Goal: Information Seeking & Learning: Learn about a topic

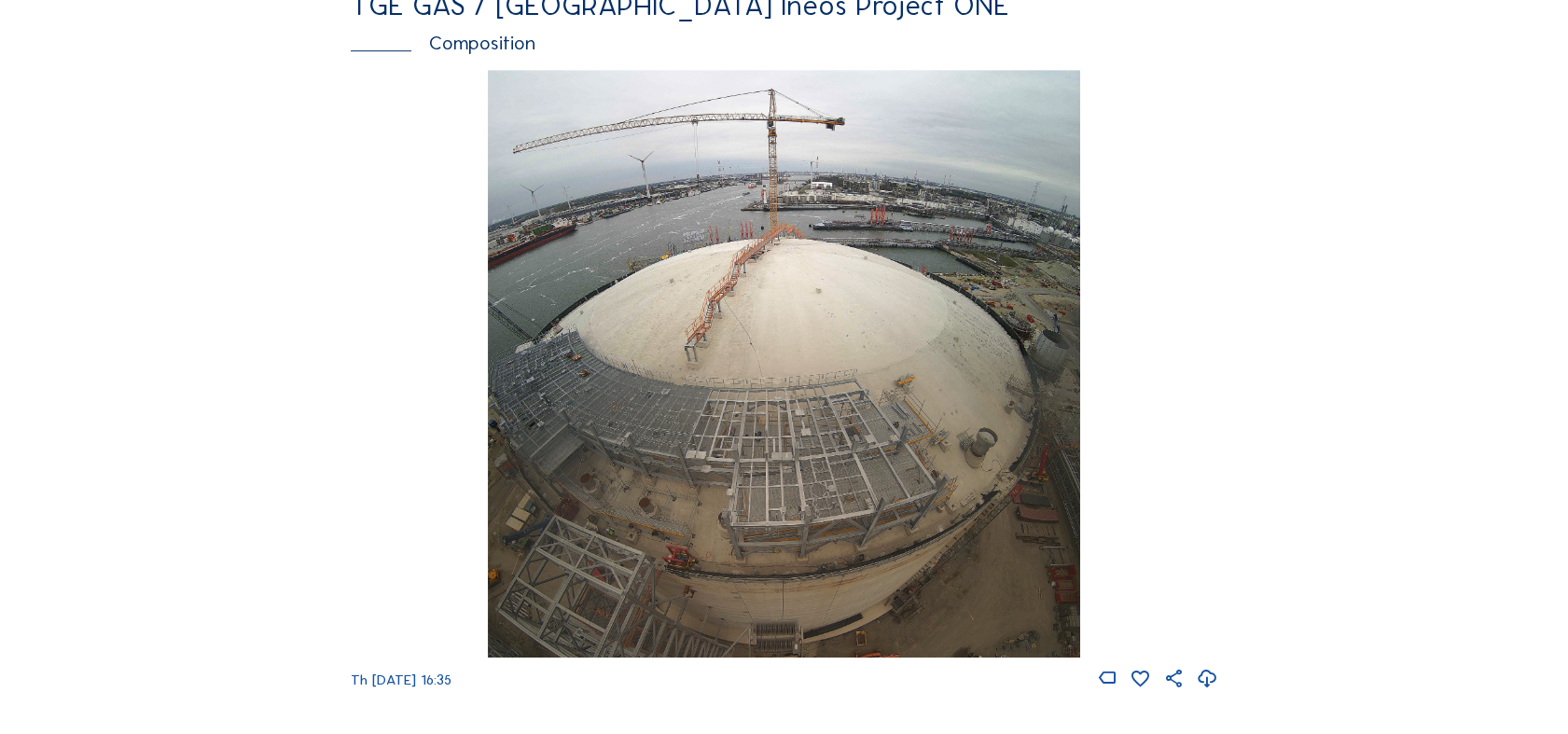
scroll to position [2281, 0]
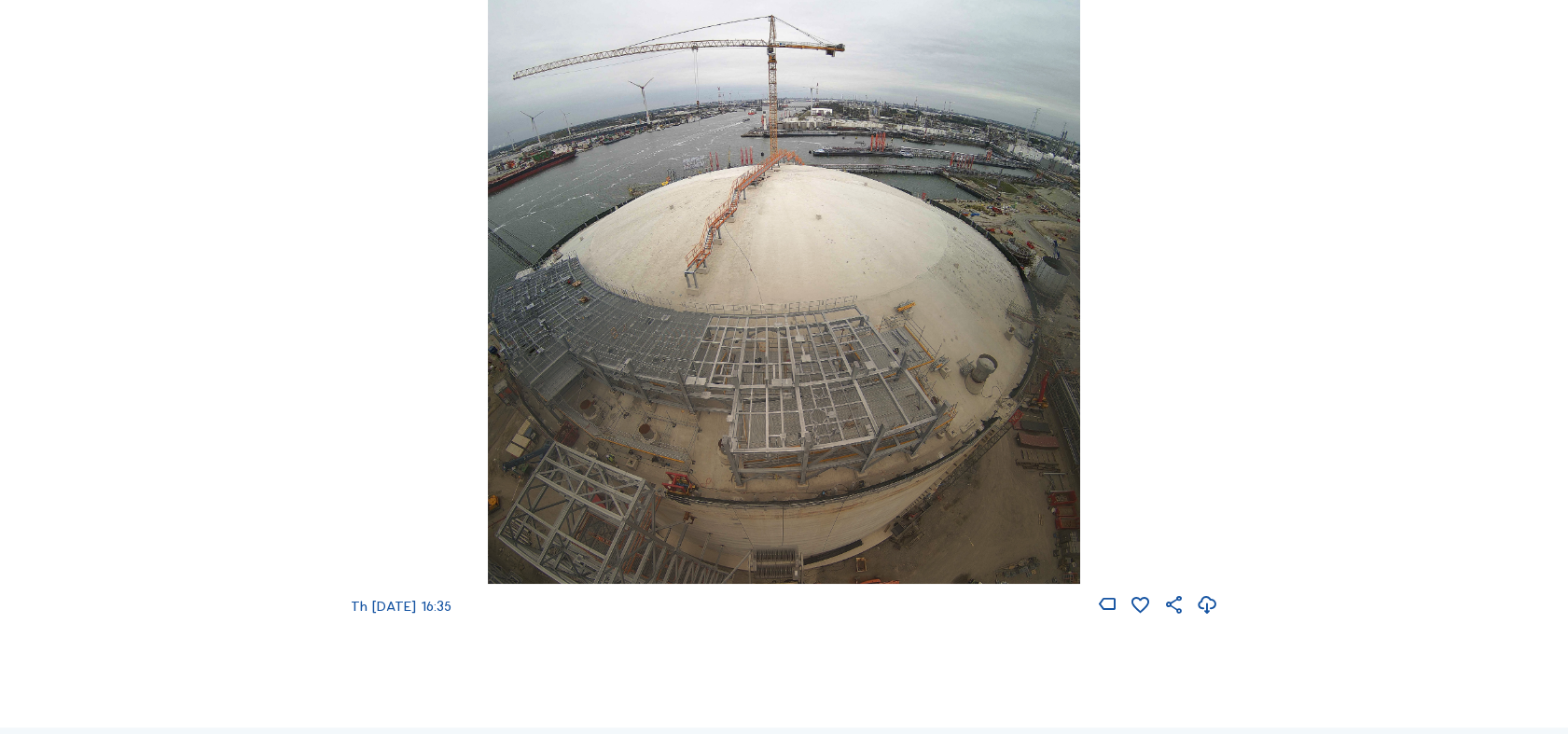
click at [764, 428] on img at bounding box center [784, 289] width 592 height 587
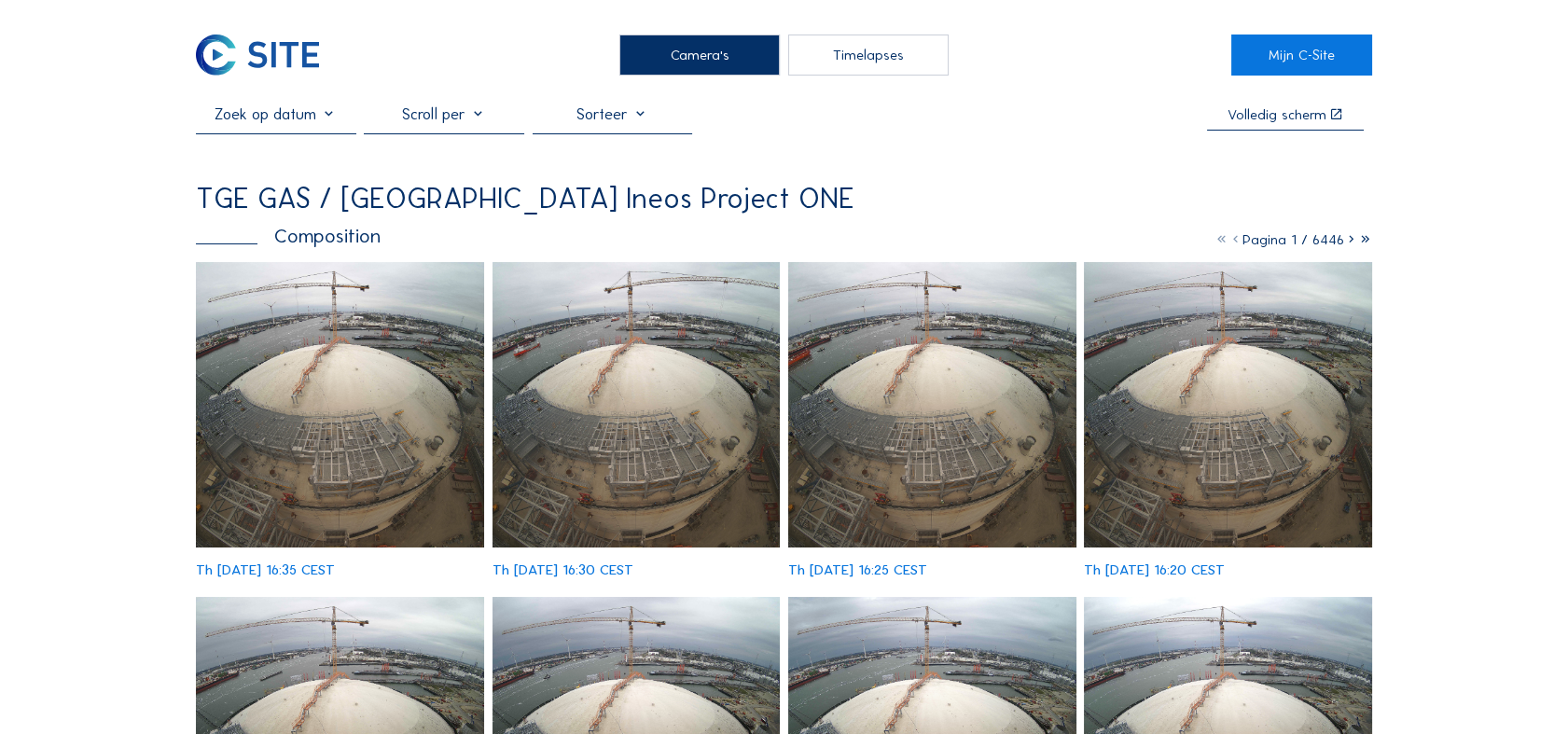
click at [380, 389] on img at bounding box center [340, 405] width 288 height 286
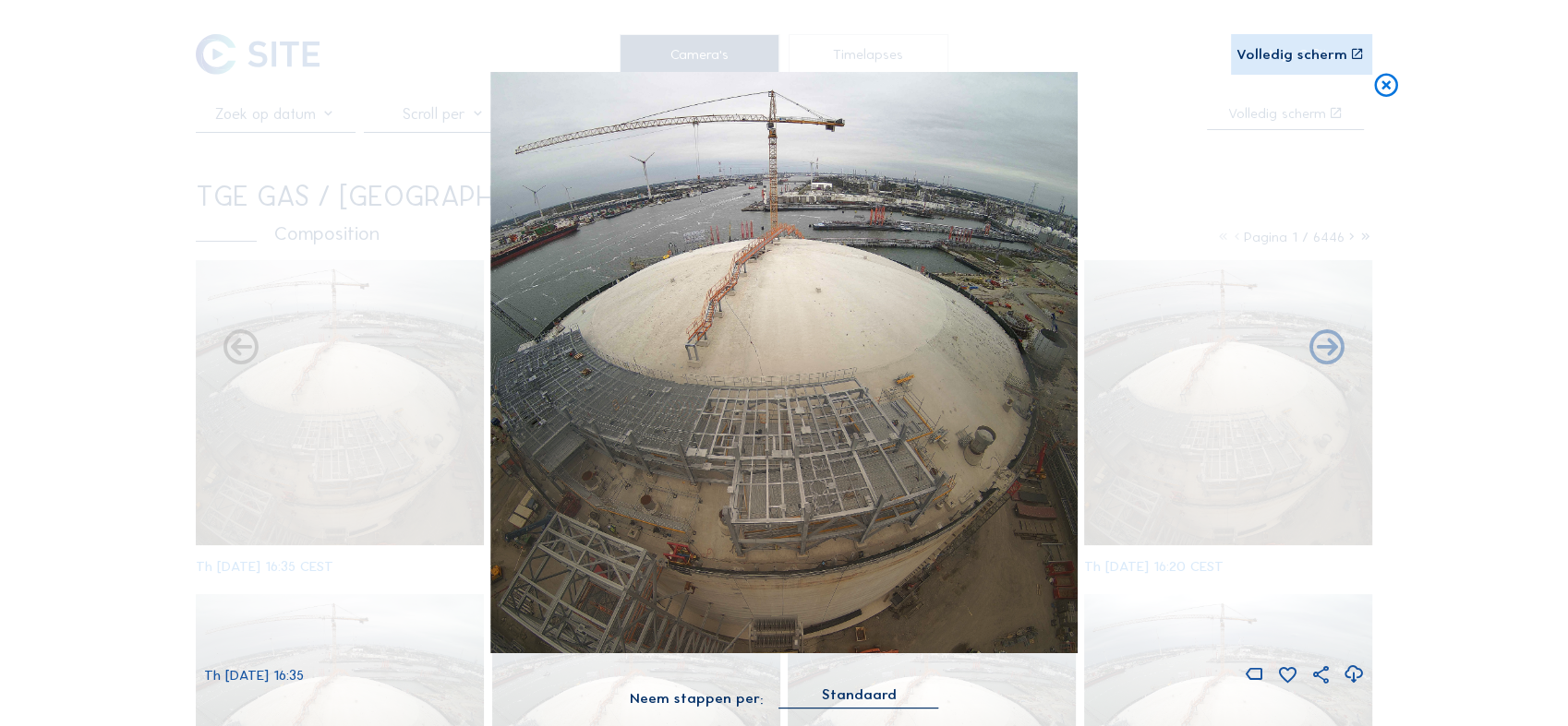
click at [1356, 676] on icon at bounding box center [1353, 675] width 22 height 26
click at [1267, 520] on div "Th [DATE] 16:35" at bounding box center [784, 379] width 1160 height 614
click at [1390, 83] on icon at bounding box center [1385, 87] width 29 height 30
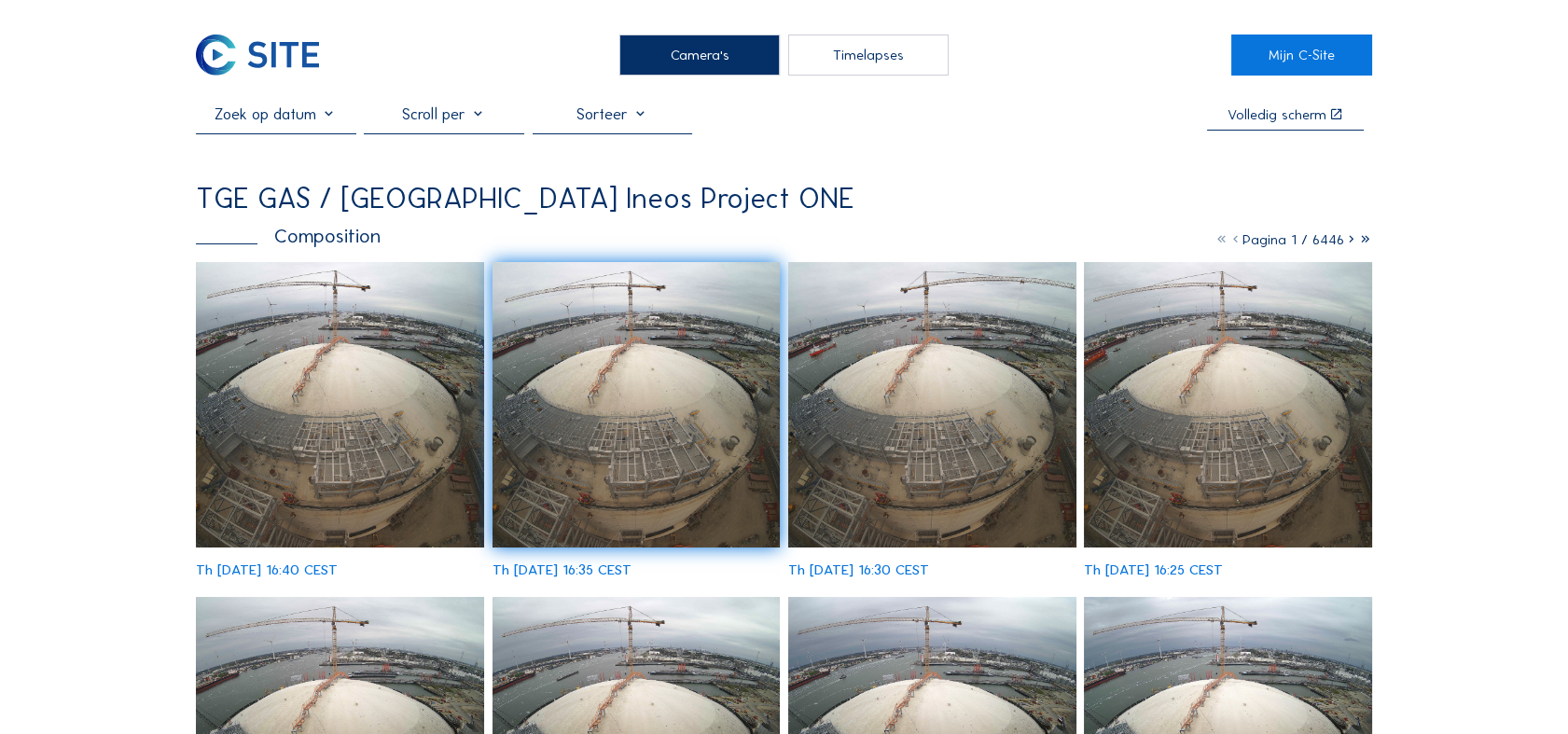
click at [674, 55] on div "Camera's" at bounding box center [699, 55] width 160 height 41
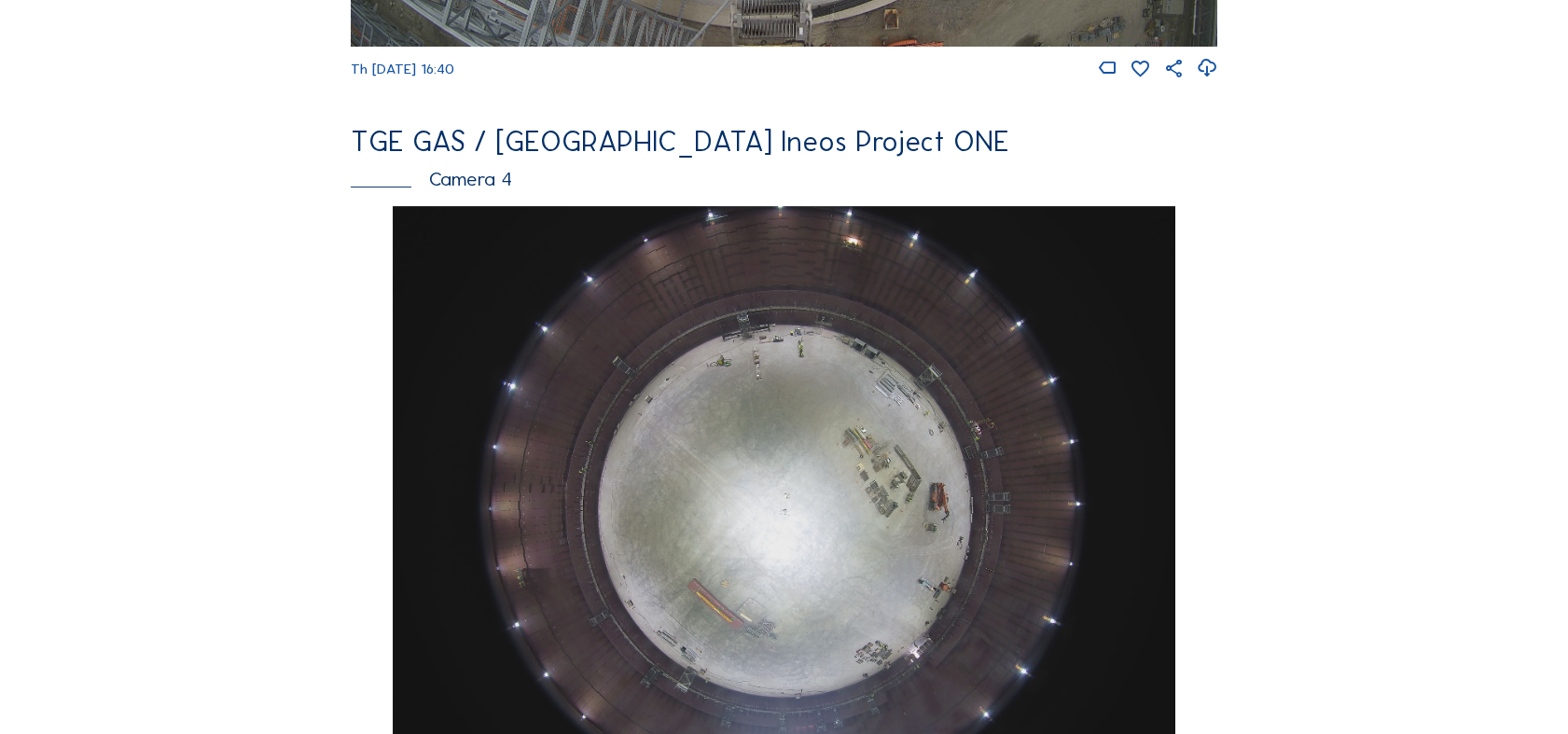
scroll to position [1451, 0]
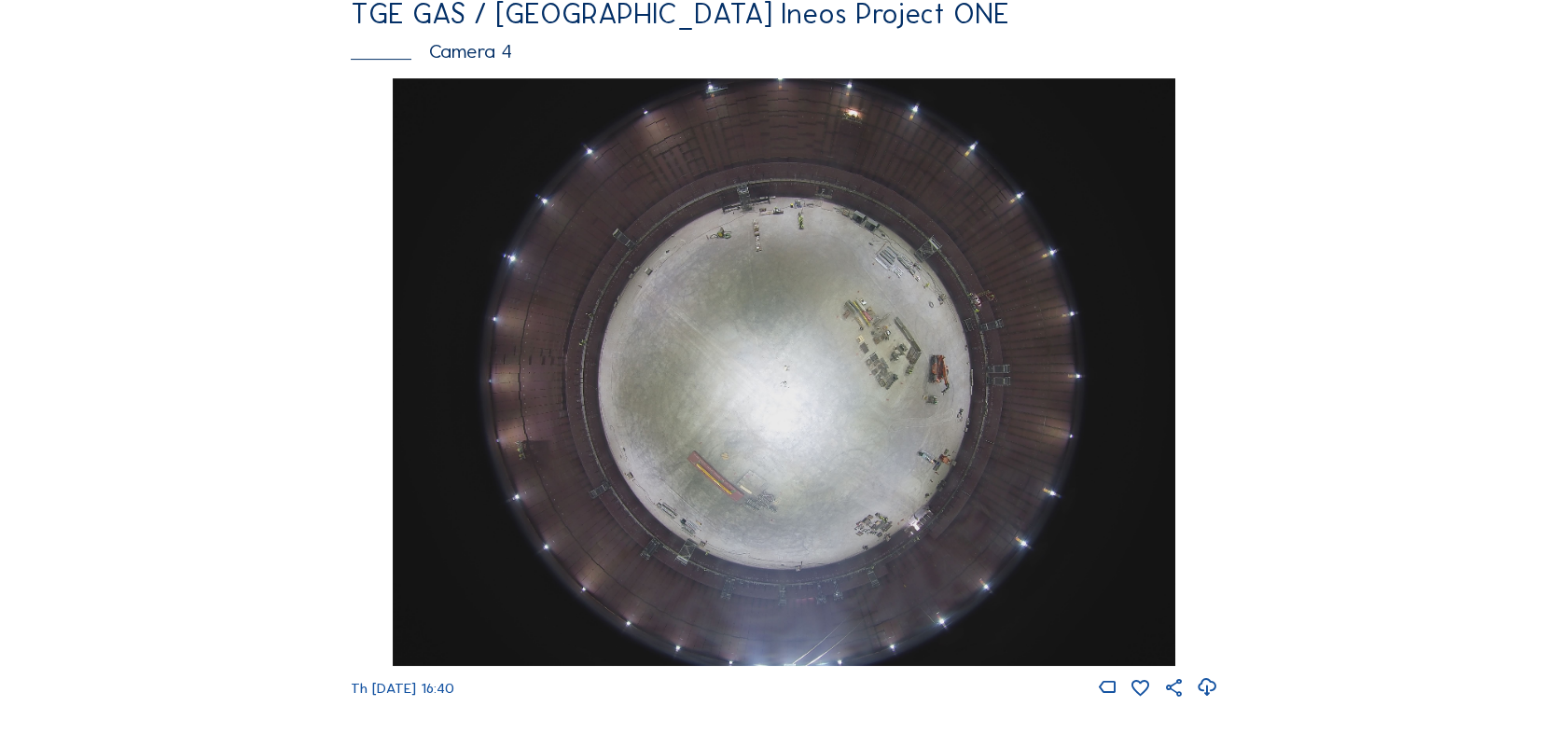
click at [790, 389] on img at bounding box center [784, 372] width 783 height 587
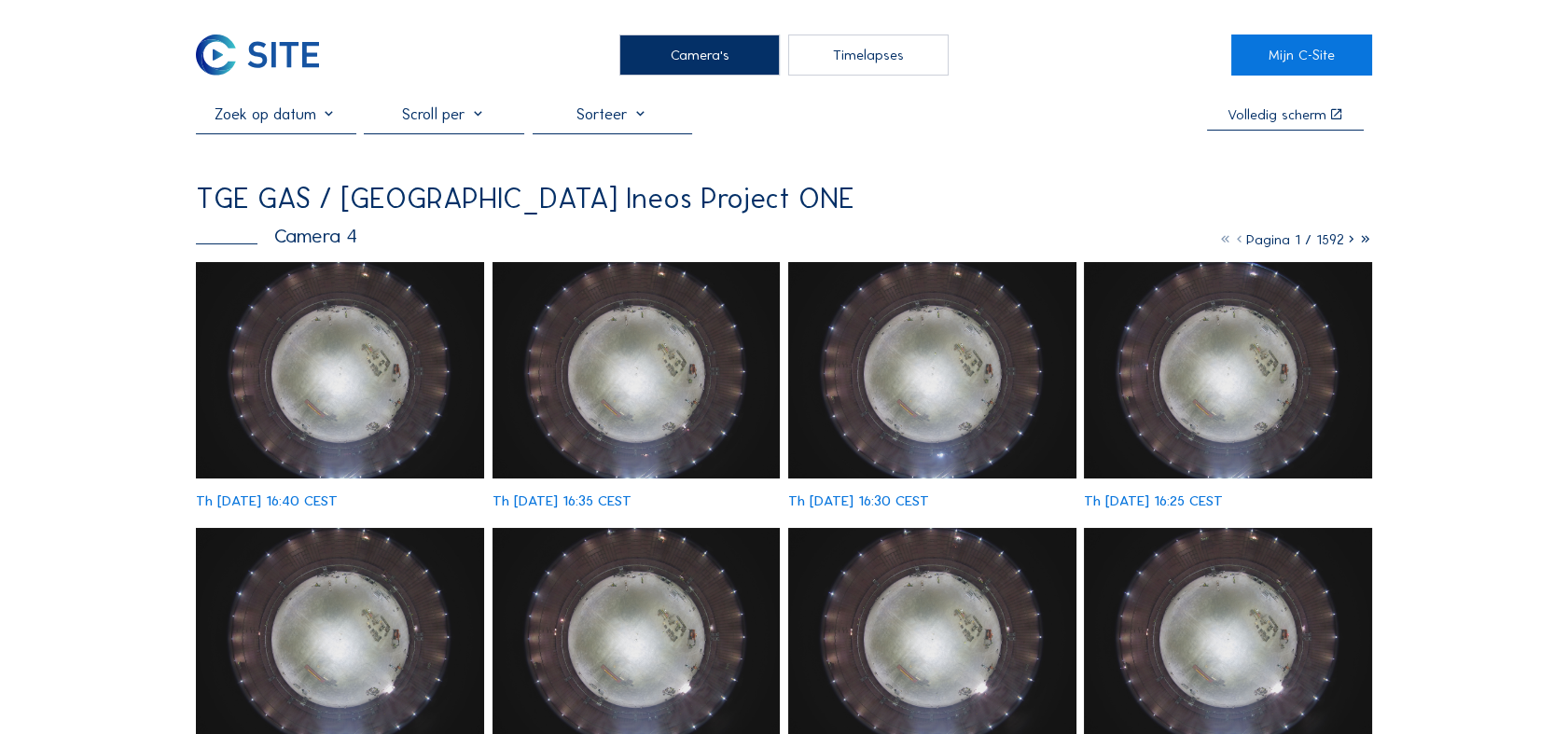
click at [341, 359] on img at bounding box center [340, 370] width 288 height 216
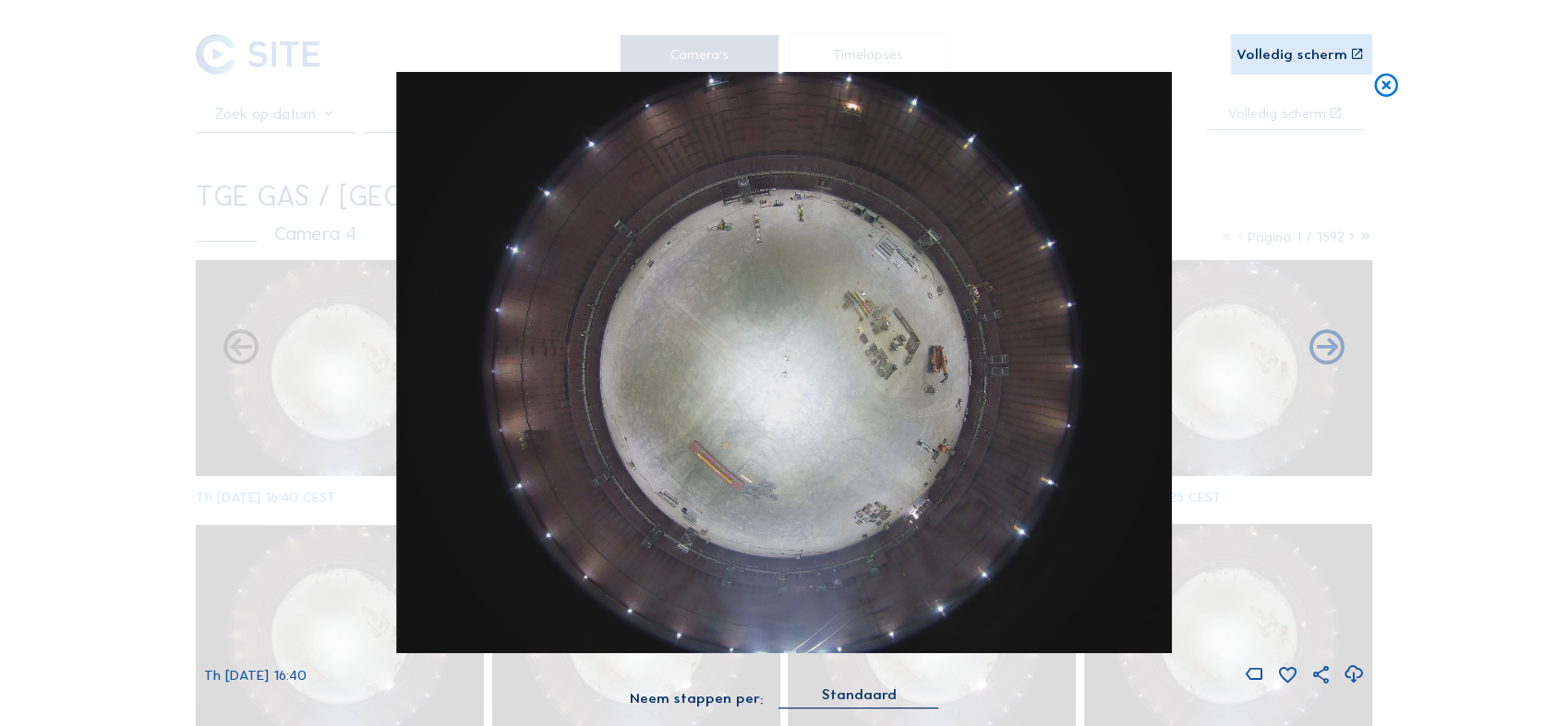
click at [1356, 676] on icon at bounding box center [1353, 675] width 22 height 26
click at [88, 270] on div "Scroll om door de tijd te reizen | Druk op de 'Alt'-knop + scroll om te Zoomen …" at bounding box center [784, 363] width 1568 height 726
click at [1384, 85] on icon at bounding box center [1385, 87] width 29 height 30
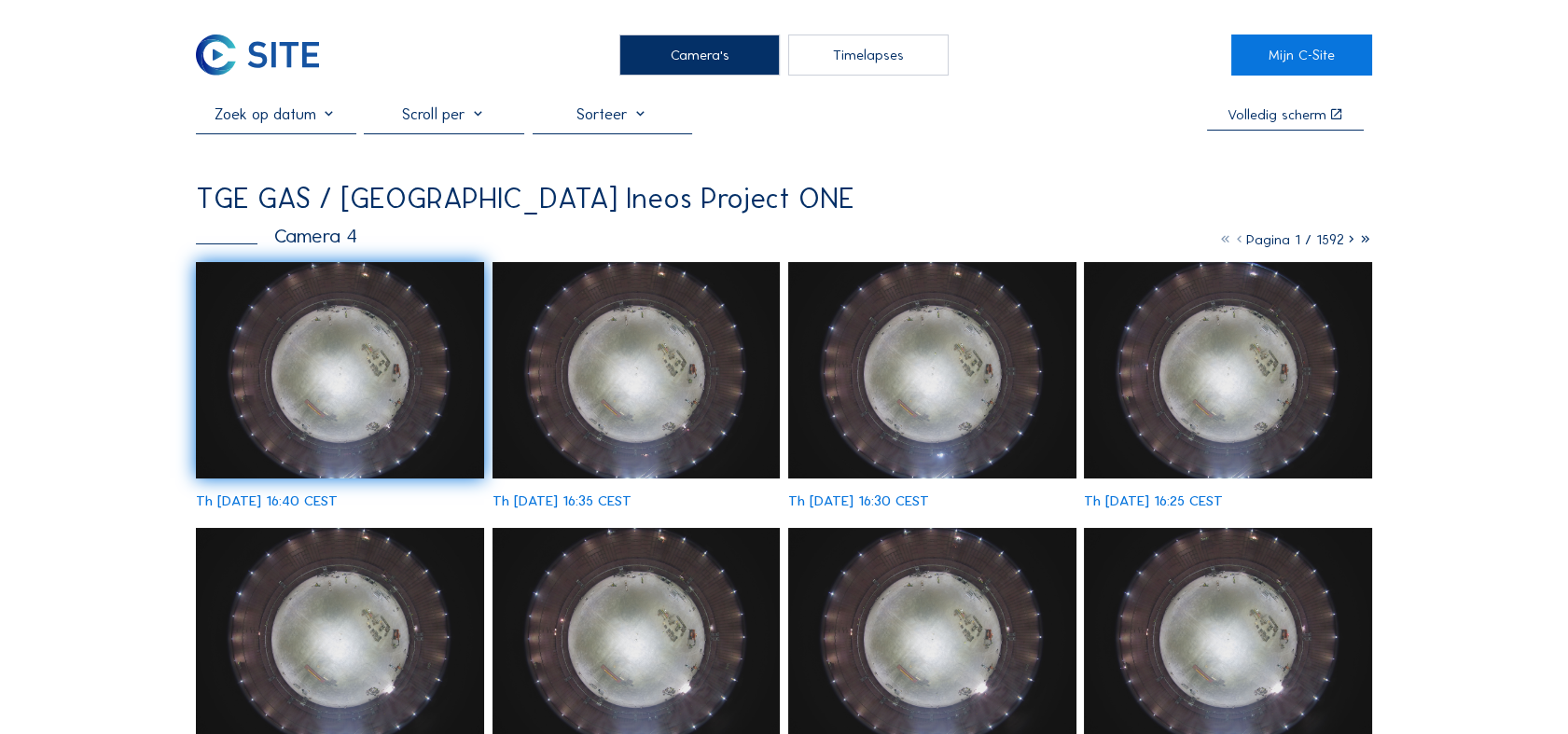
click at [275, 52] on img at bounding box center [257, 55] width 123 height 41
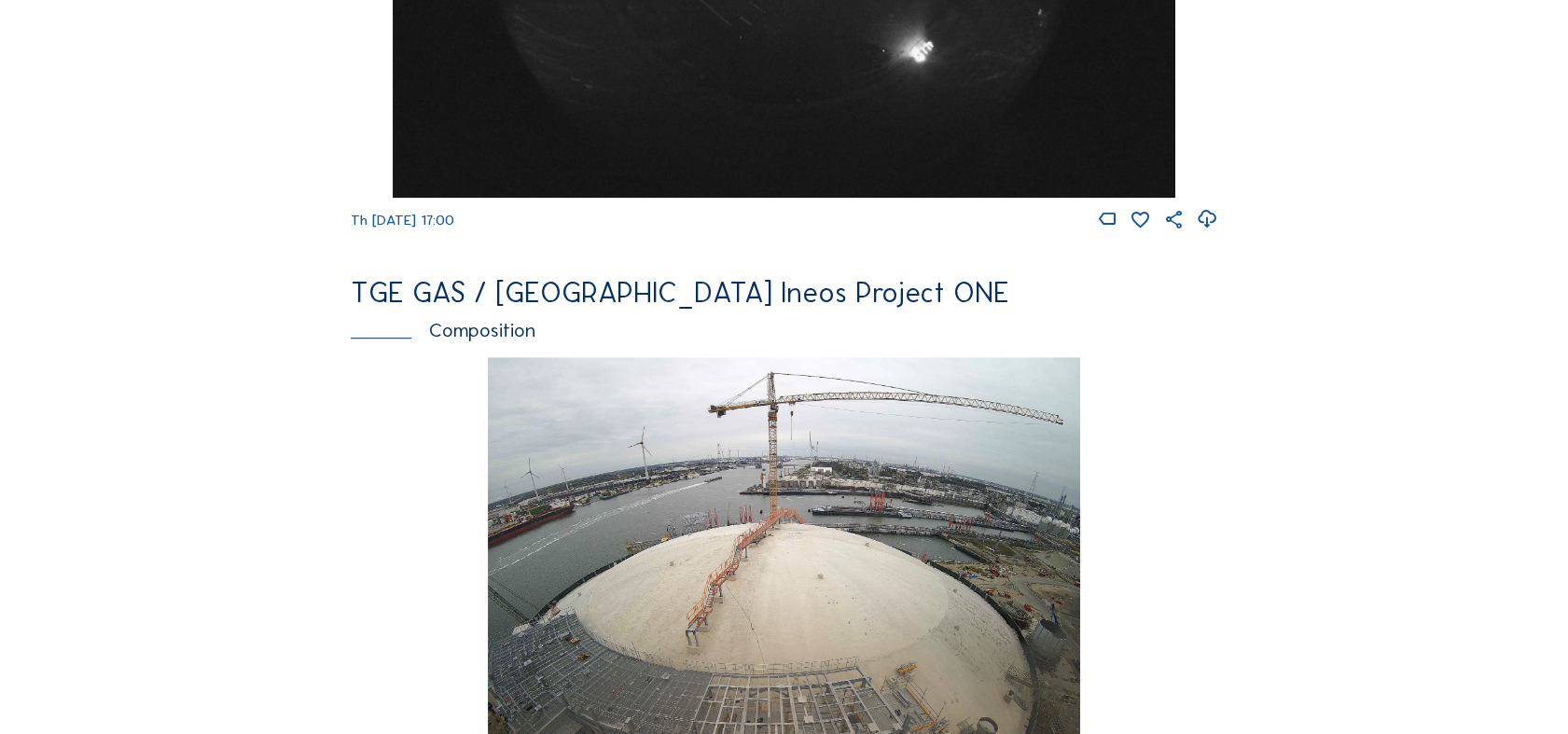
scroll to position [2073, 0]
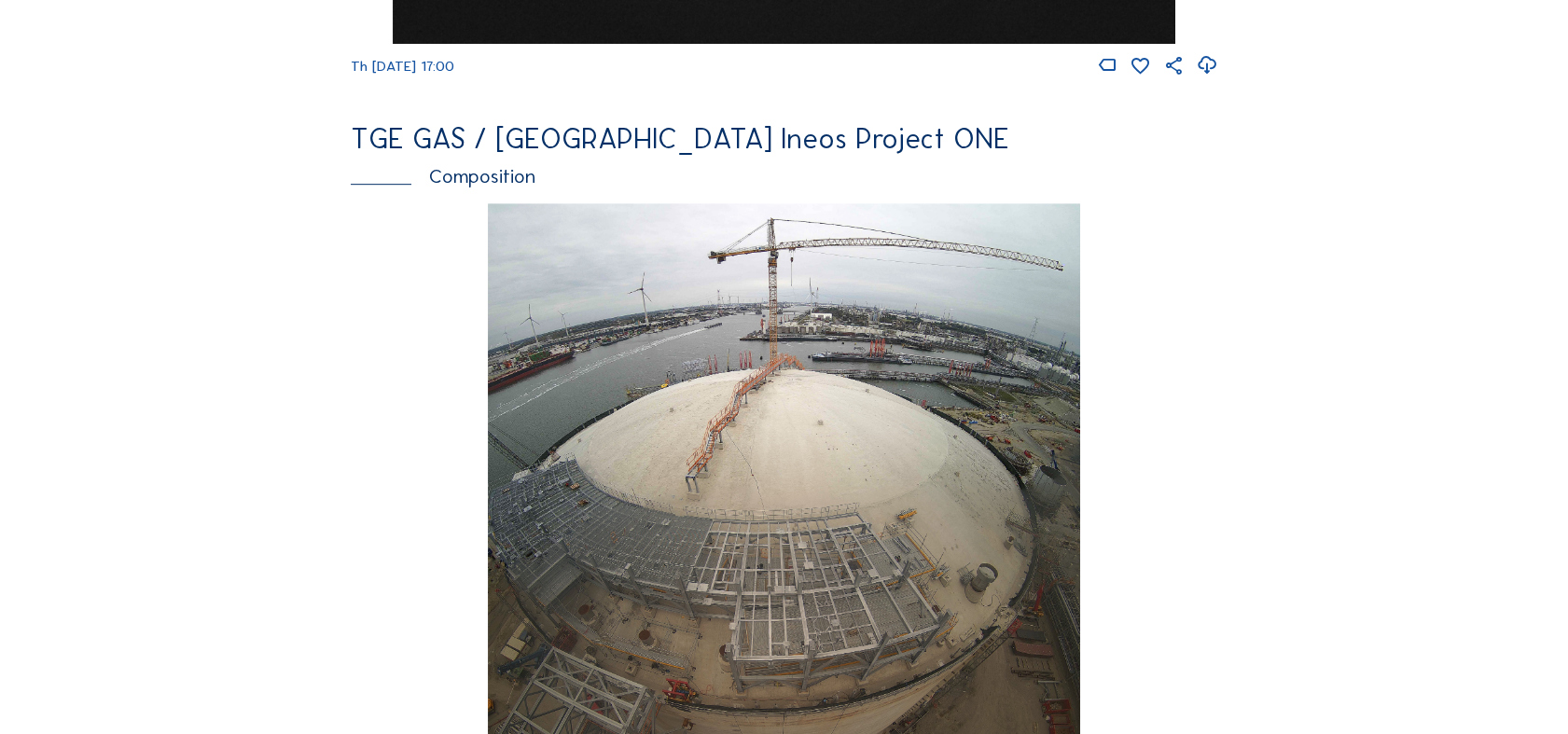
click at [816, 493] on img at bounding box center [784, 497] width 592 height 587
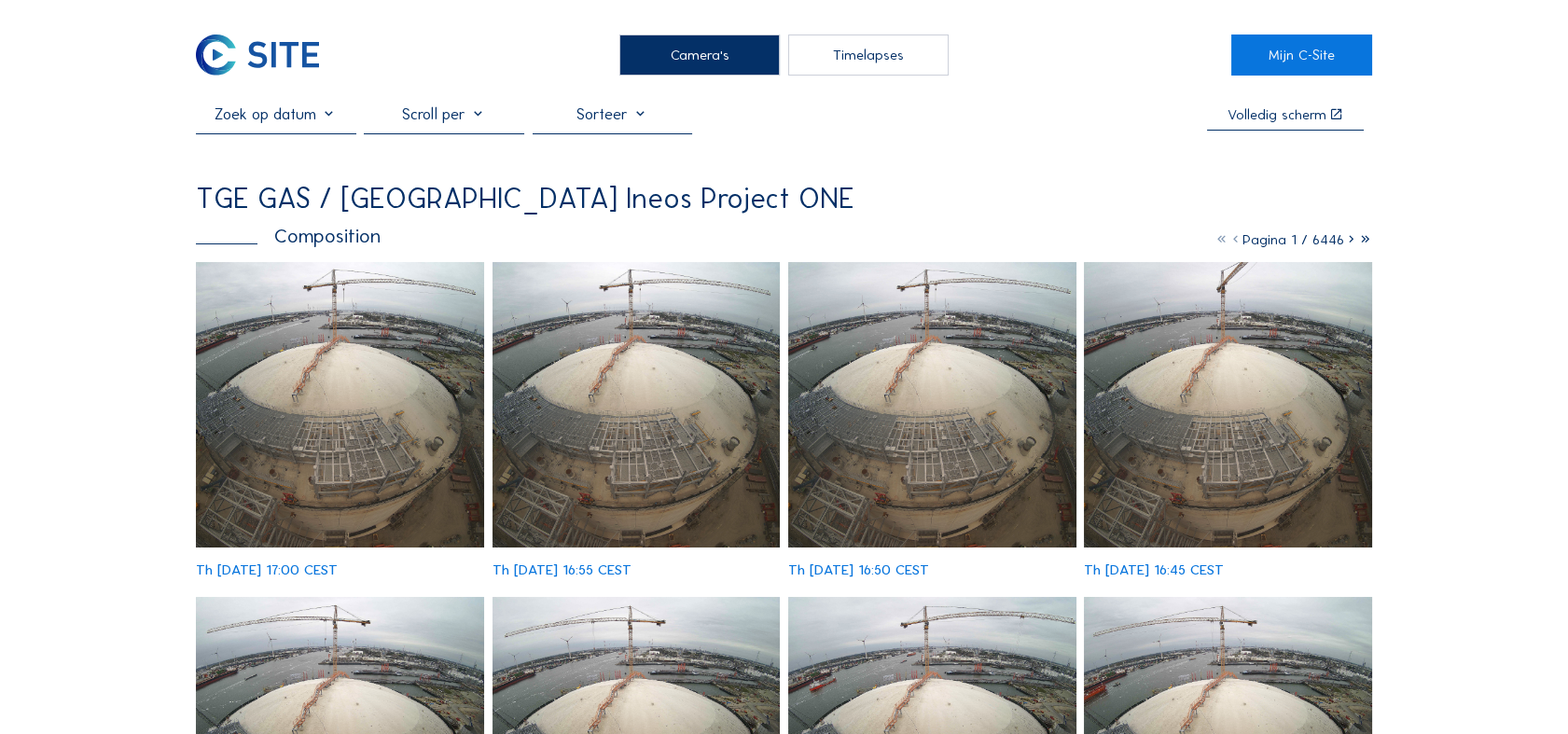
click at [364, 441] on img at bounding box center [340, 405] width 288 height 286
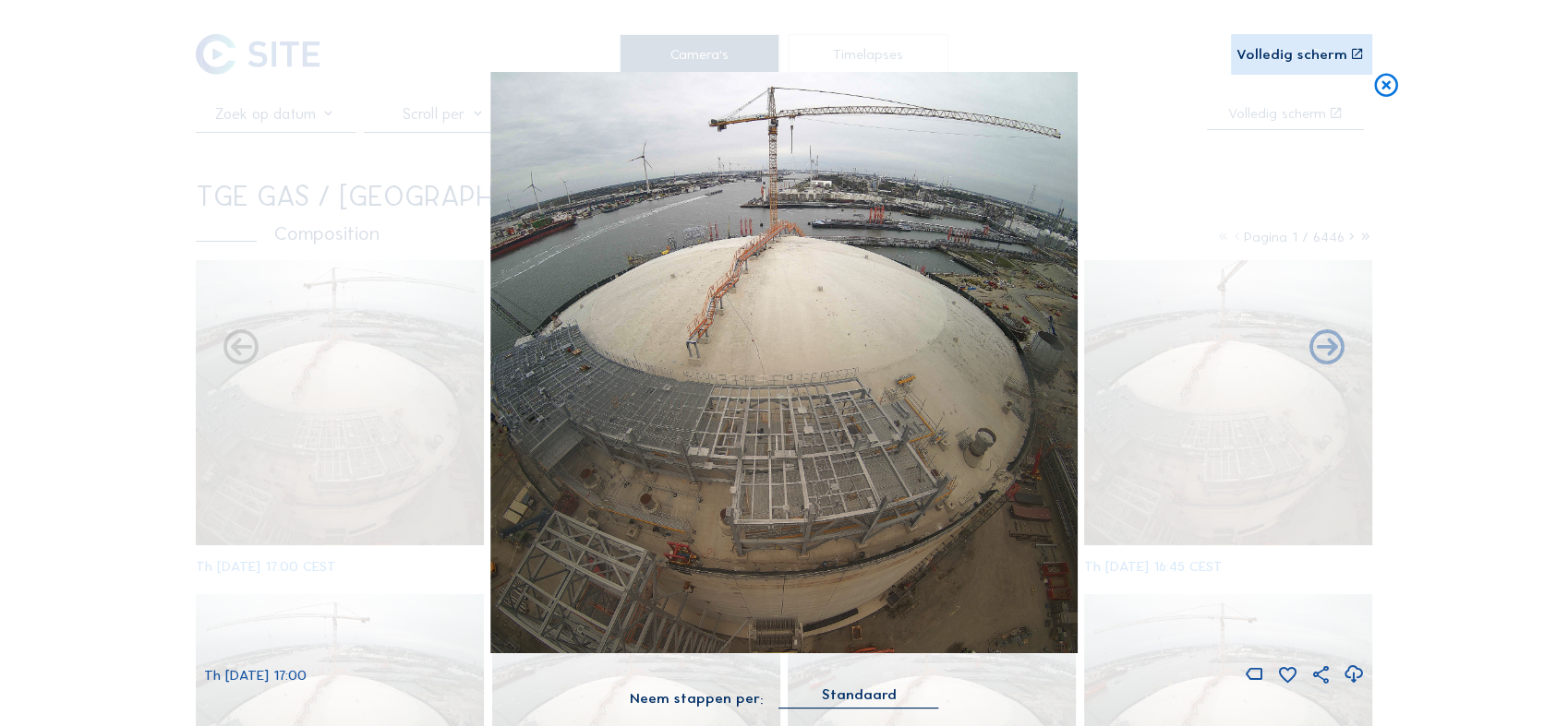
click at [1355, 675] on icon at bounding box center [1353, 675] width 22 height 26
click at [131, 330] on div "Scroll om door de tijd te reizen | Druk op de 'Alt'-knop + scroll om te Zoomen …" at bounding box center [784, 363] width 1568 height 726
click at [131, 332] on div "Scroll om door de tijd te reizen | Druk op de 'Alt'-knop + scroll om te Zoomen …" at bounding box center [784, 363] width 1568 height 726
click at [1387, 85] on icon at bounding box center [1385, 87] width 29 height 30
